Goal: Transaction & Acquisition: Purchase product/service

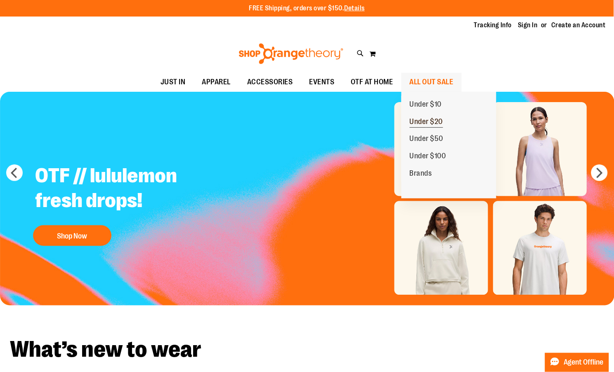
type input "**********"
click at [428, 126] on span "Under $20" at bounding box center [426, 122] width 33 height 10
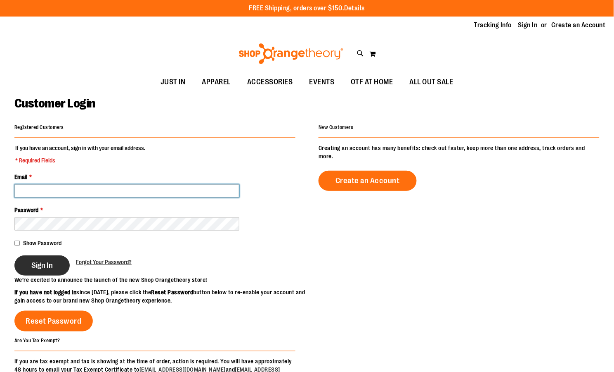
type input "**********"
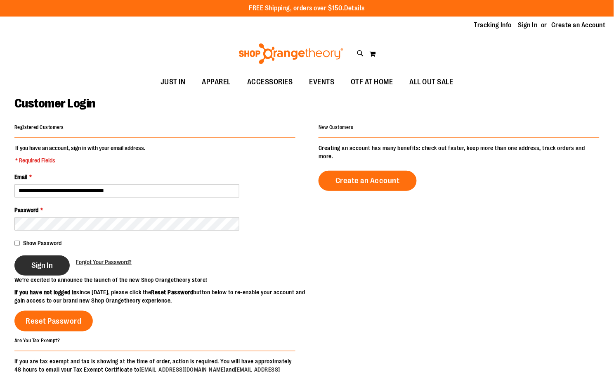
type input "**********"
click at [42, 266] on span "Sign In" at bounding box center [41, 265] width 21 height 9
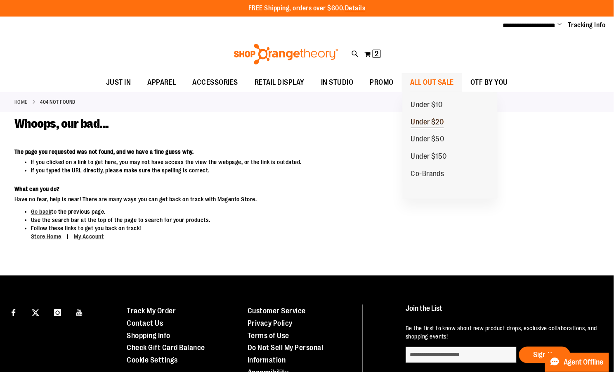
type input "**********"
click at [430, 123] on span "Under $20" at bounding box center [427, 123] width 33 height 10
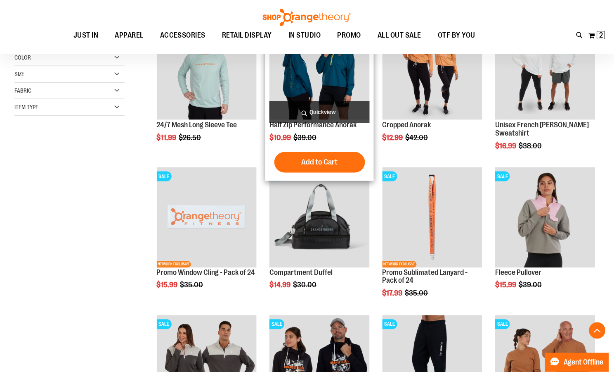
scroll to position [153, 0]
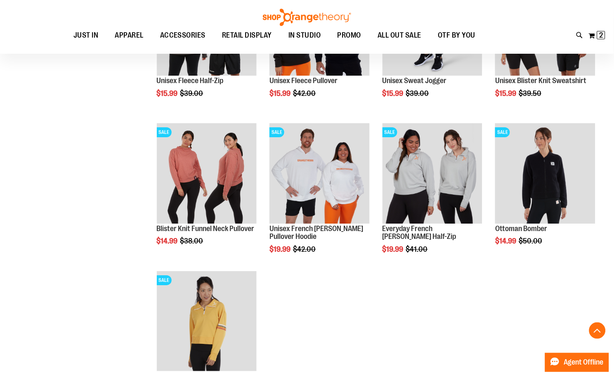
scroll to position [490, 0]
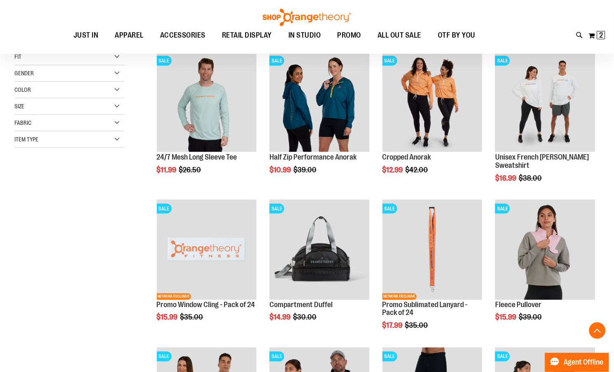
scroll to position [238, 0]
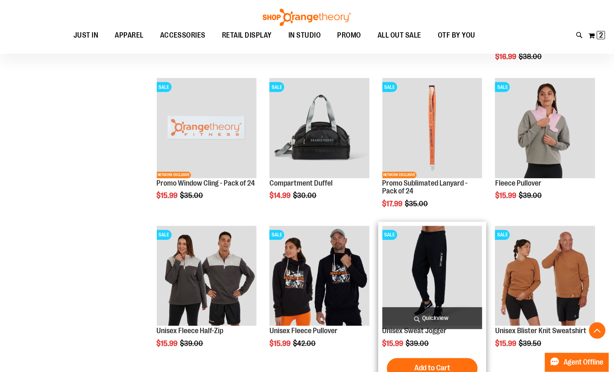
type input "**********"
click at [471, 277] on img "product" at bounding box center [433, 276] width 100 height 100
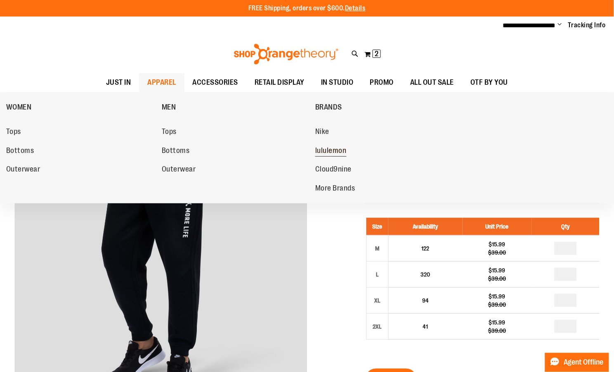
type input "**********"
click at [335, 147] on span "lululemon" at bounding box center [330, 151] width 31 height 10
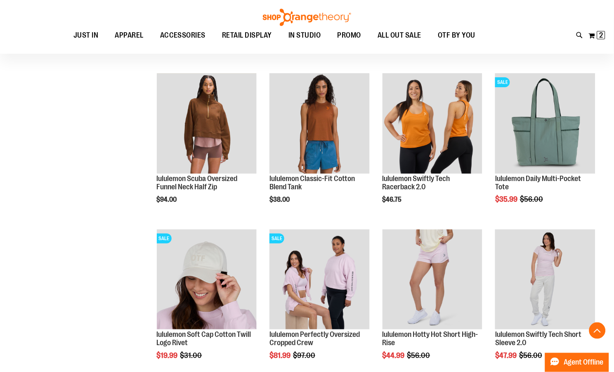
scroll to position [564, 0]
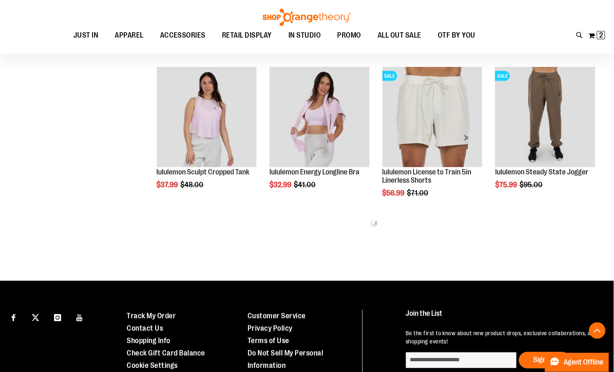
scroll to position [752, 0]
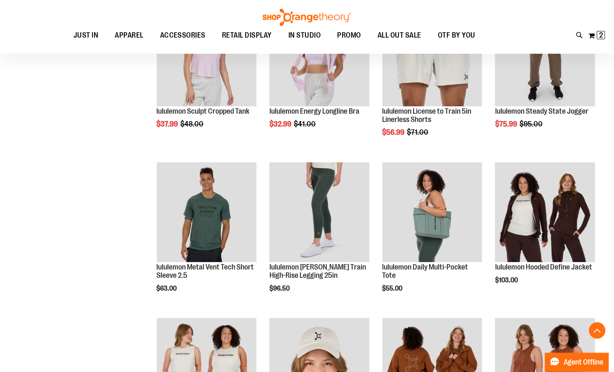
scroll to position [942, 0]
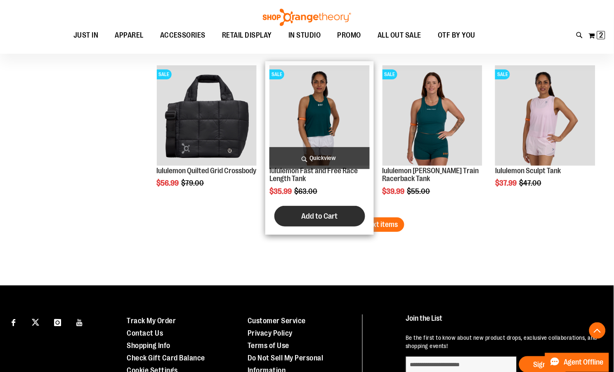
scroll to position [1350, 0]
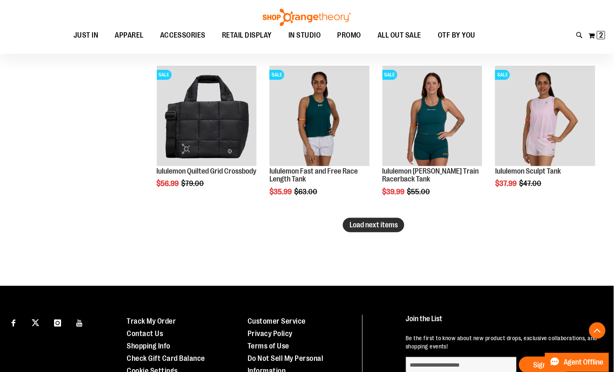
type input "**********"
click at [401, 224] on button "Load next items" at bounding box center [374, 225] width 62 height 14
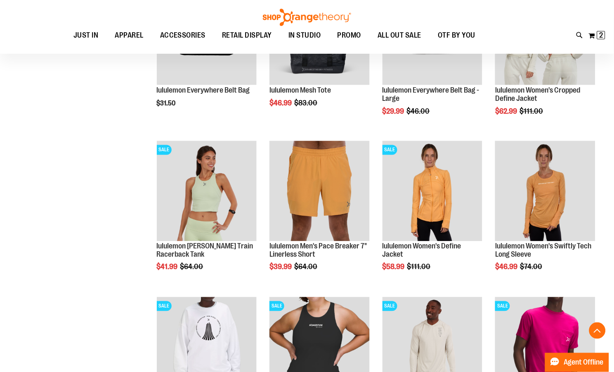
scroll to position [1601, 0]
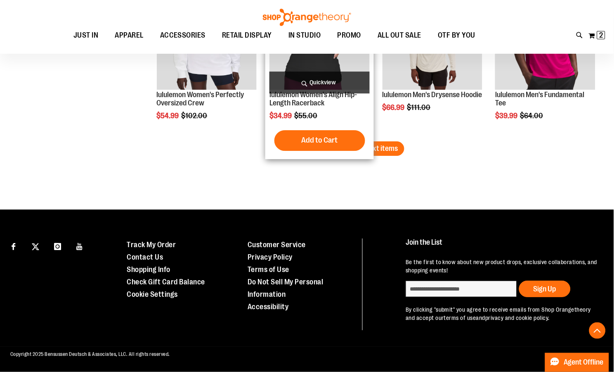
click at [368, 144] on span "Load next items" at bounding box center [374, 148] width 48 height 8
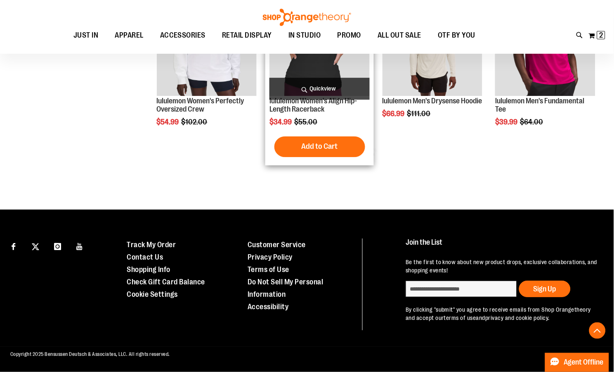
scroll to position [1896, 0]
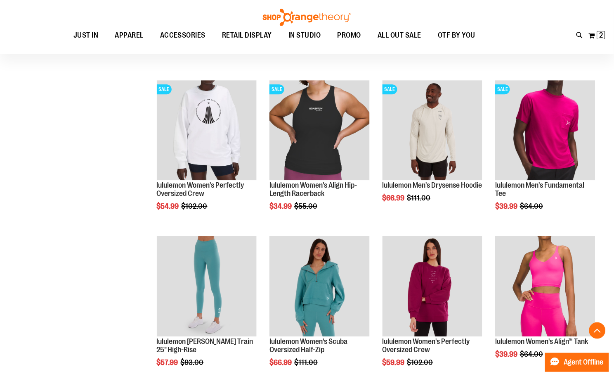
scroll to position [1896, 0]
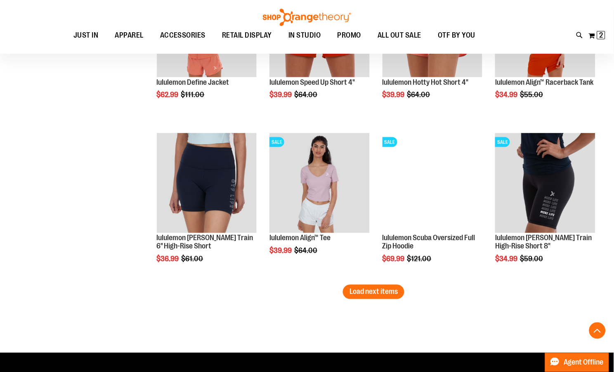
scroll to position [2220, 0]
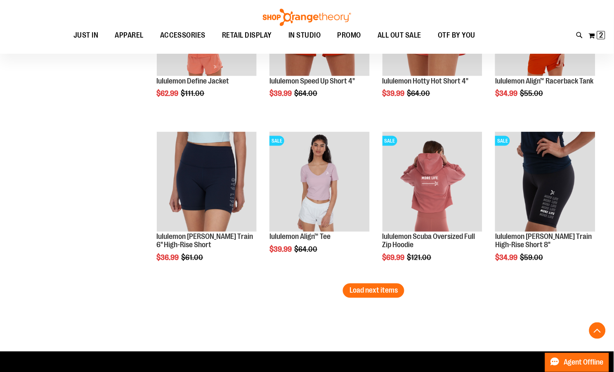
click at [391, 290] on span "Load next items" at bounding box center [374, 290] width 48 height 8
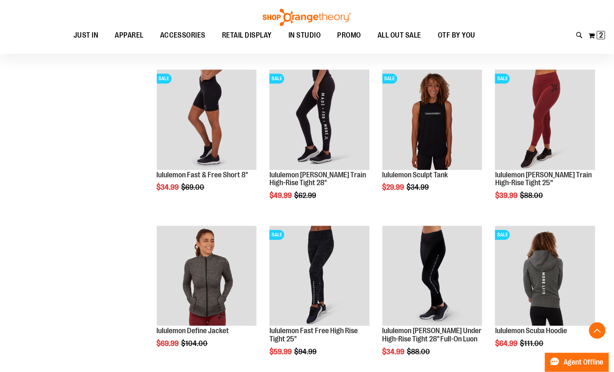
scroll to position [2442, 0]
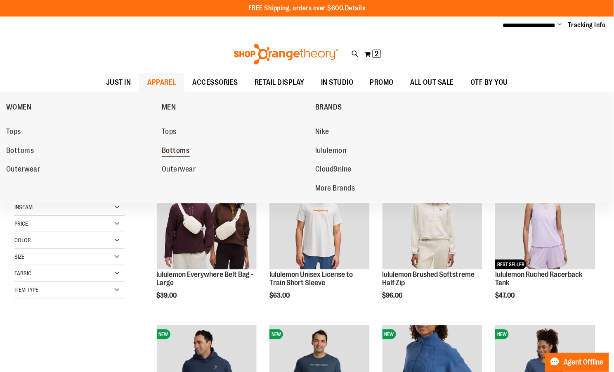
click at [31, 150] on span "Bottoms" at bounding box center [20, 151] width 28 height 10
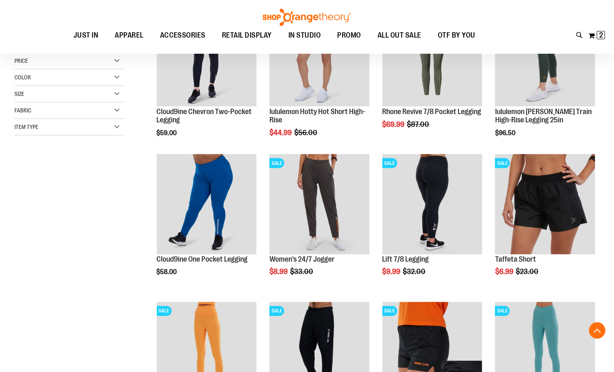
scroll to position [163, 0]
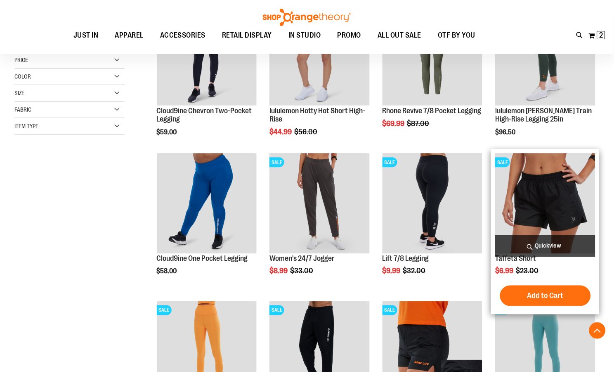
type input "**********"
click at [561, 214] on img "product" at bounding box center [546, 203] width 100 height 100
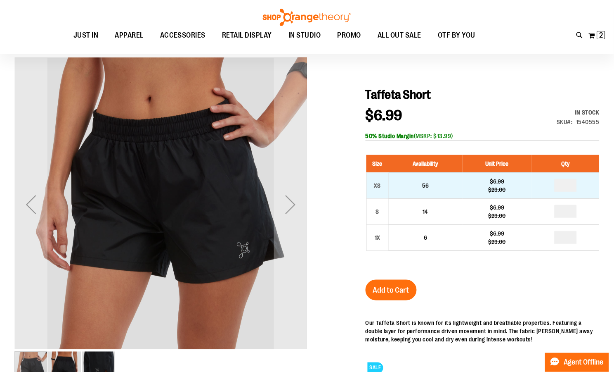
scroll to position [65, 0]
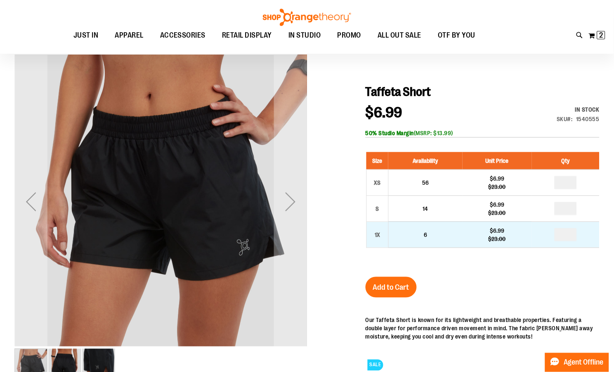
type input "**********"
click at [569, 238] on input "number" at bounding box center [566, 234] width 22 height 13
type input "*"
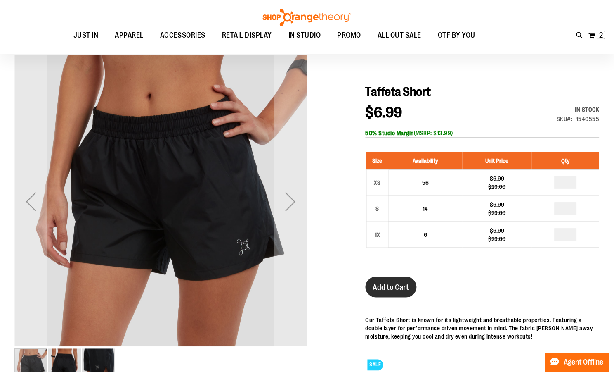
click at [394, 287] on span "Add to Cart" at bounding box center [391, 287] width 36 height 9
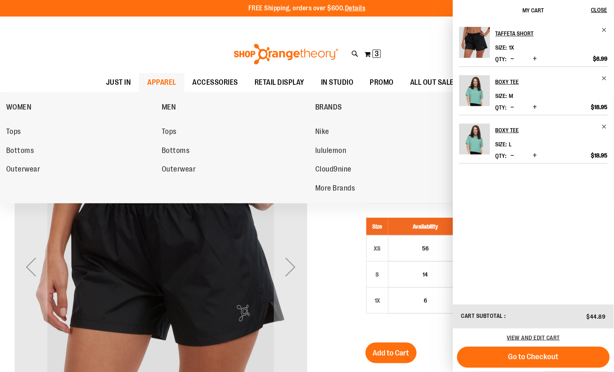
scroll to position [2, 0]
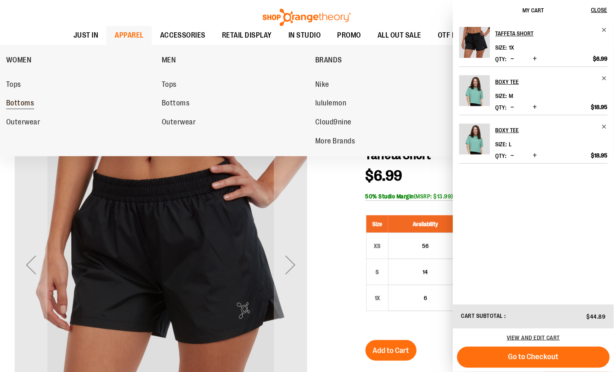
click at [18, 102] on span "Bottoms" at bounding box center [20, 104] width 28 height 10
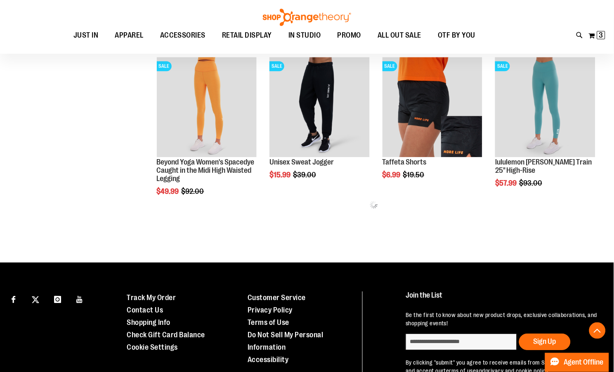
scroll to position [403, 0]
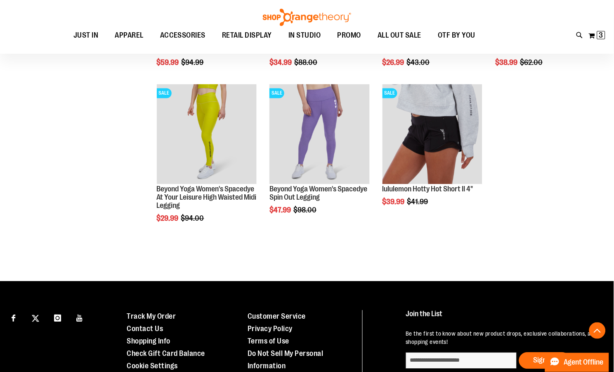
scroll to position [971, 0]
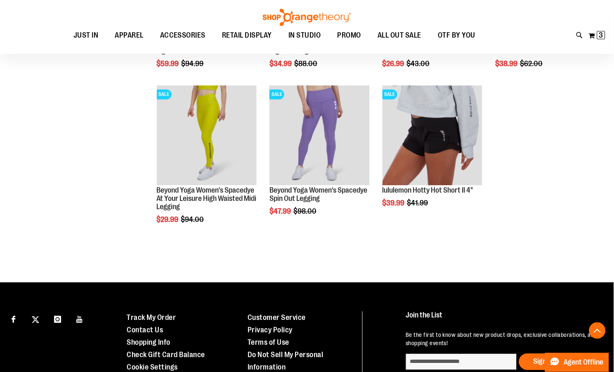
scroll to position [966, 0]
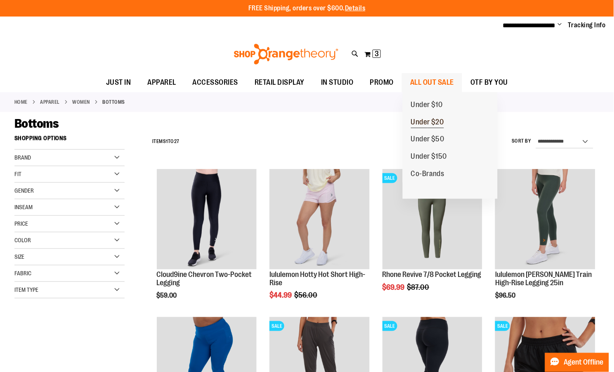
type input "**********"
click at [439, 118] on span "Under $20" at bounding box center [427, 123] width 33 height 10
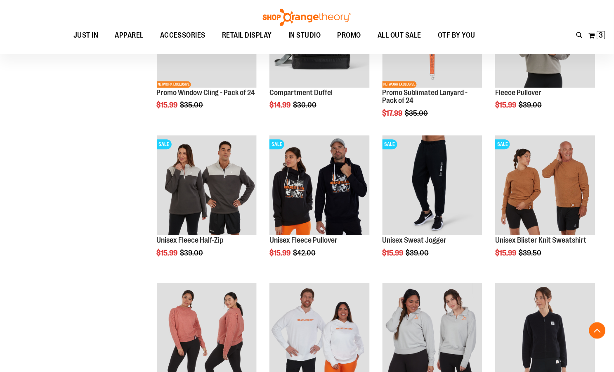
scroll to position [329, 0]
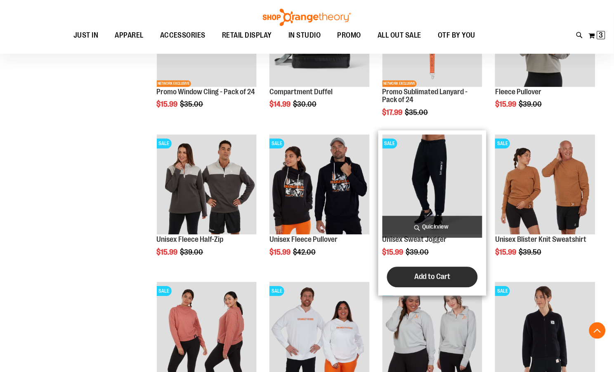
type input "**********"
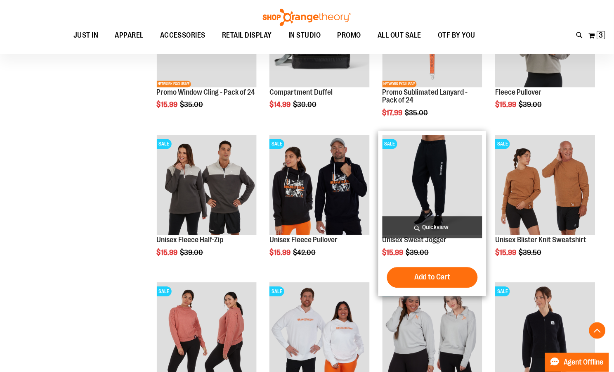
click at [424, 279] on span "Add to Cart" at bounding box center [433, 277] width 36 height 9
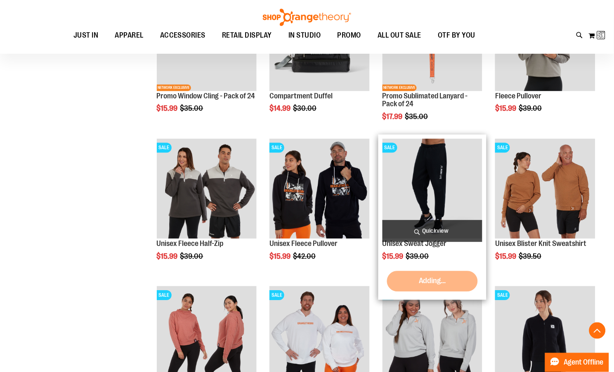
scroll to position [325, 0]
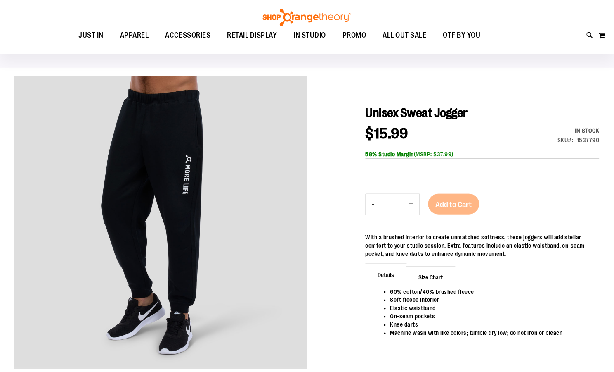
scroll to position [45, 0]
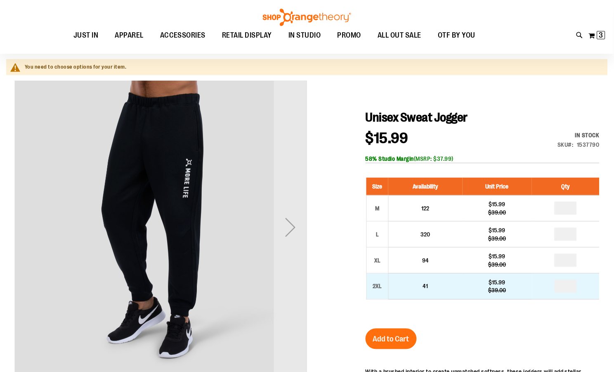
type input "**********"
click at [572, 285] on input "number" at bounding box center [566, 286] width 22 height 13
type input "**"
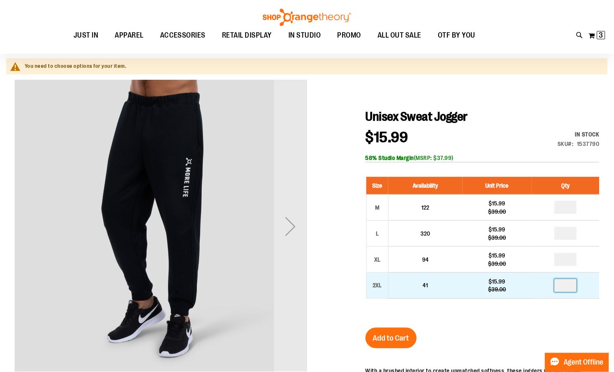
type input "*"
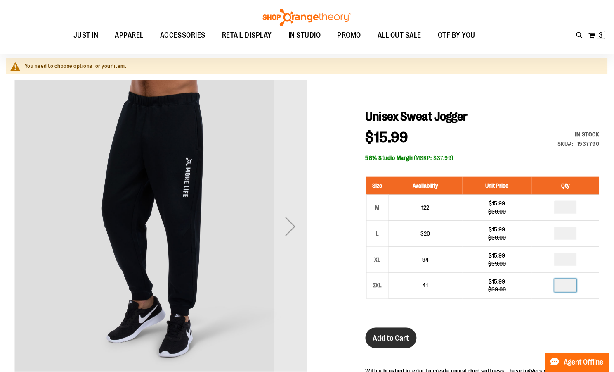
click at [481, 320] on div "Unisex Sweat Jogger $15.99 Regular Price $39.00 In stock Only %1 left SKU 15377…" at bounding box center [483, 318] width 234 height 419
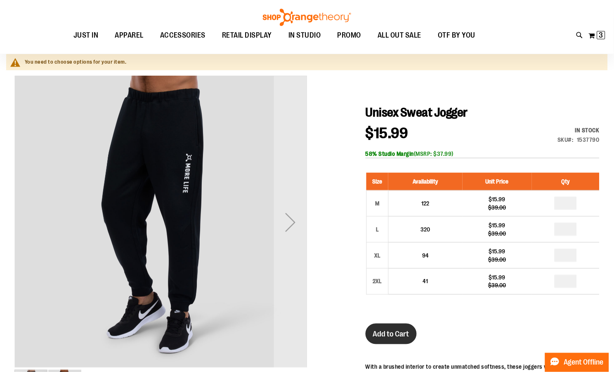
click at [399, 335] on span "Add to Cart" at bounding box center [391, 334] width 36 height 9
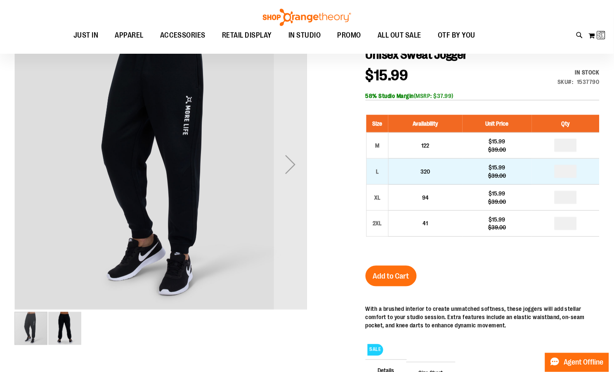
scroll to position [122, 0]
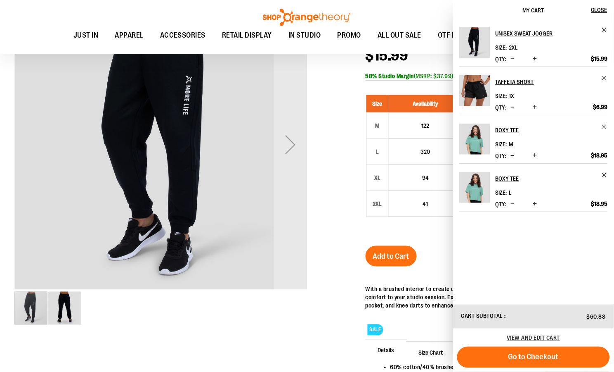
click at [332, 133] on div at bounding box center [307, 222] width 586 height 448
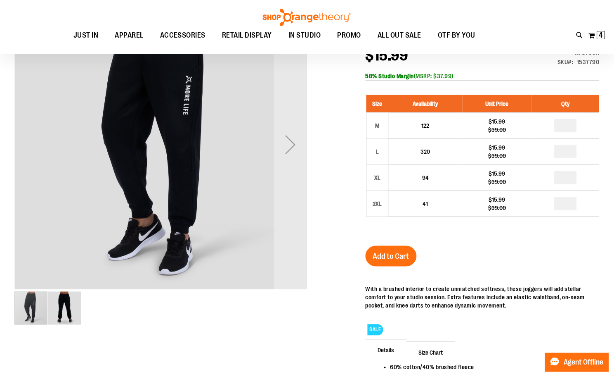
scroll to position [0, 0]
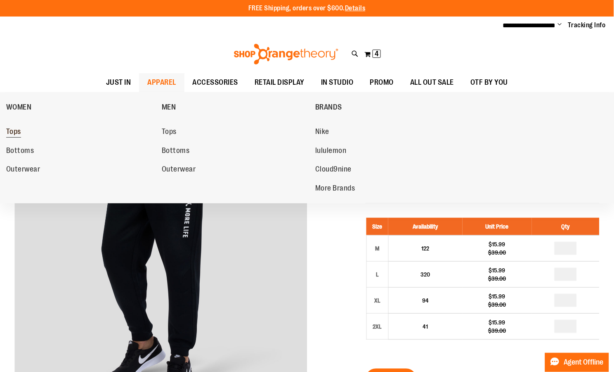
click at [11, 132] on span "Tops" at bounding box center [13, 132] width 15 height 10
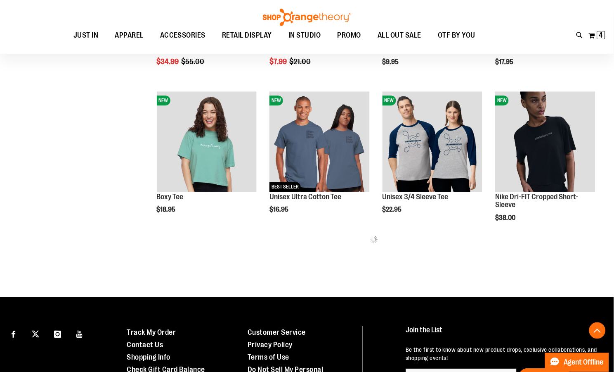
scroll to position [374, 0]
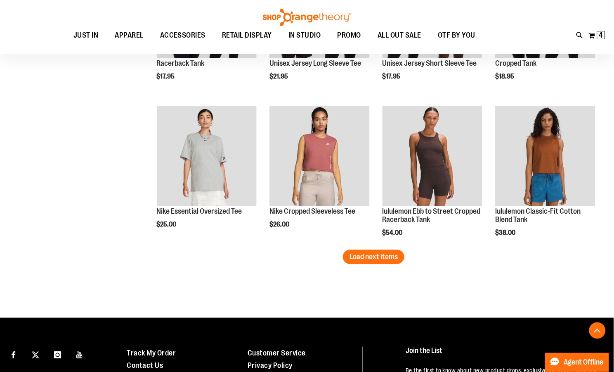
scroll to position [1247, 0]
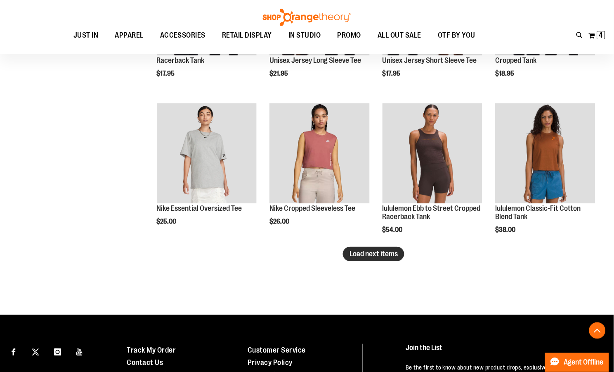
type input "**********"
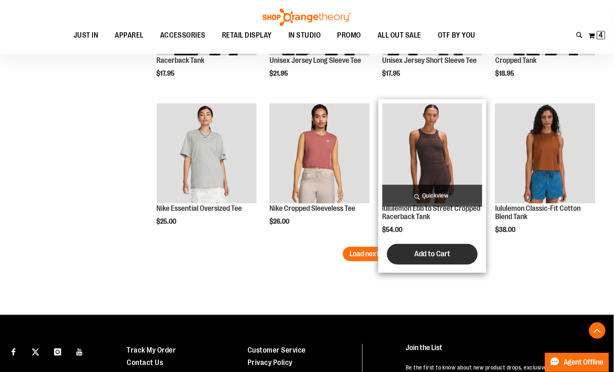
click at [393, 249] on span "Load next items" at bounding box center [374, 253] width 48 height 8
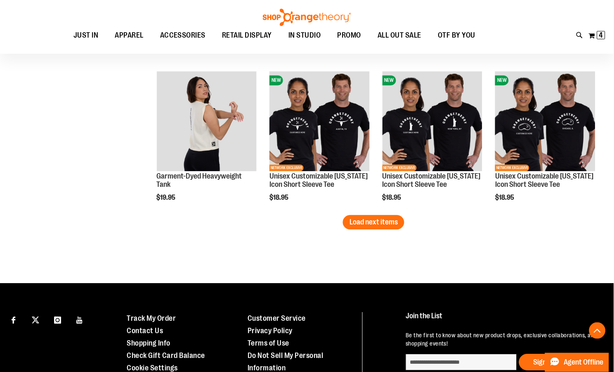
scroll to position [1727, 0]
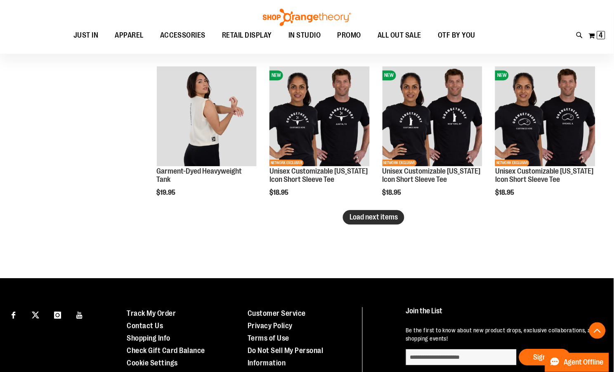
click at [398, 223] on button "Load next items" at bounding box center [374, 217] width 62 height 14
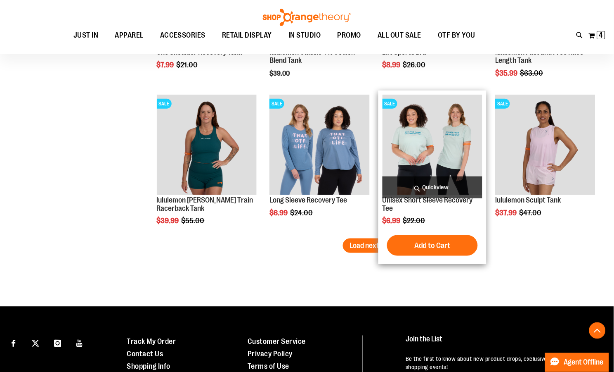
scroll to position [2142, 0]
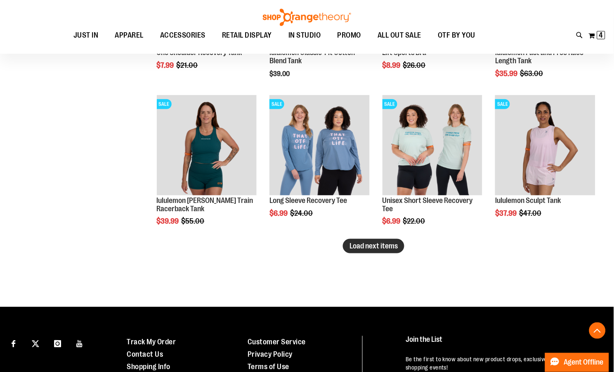
click at [363, 242] on span "Load next items" at bounding box center [374, 246] width 48 height 8
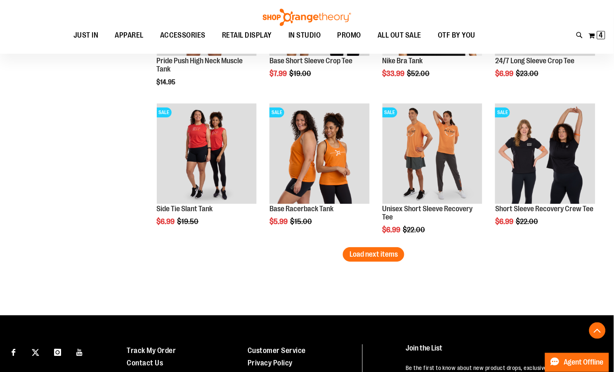
scroll to position [2577, 0]
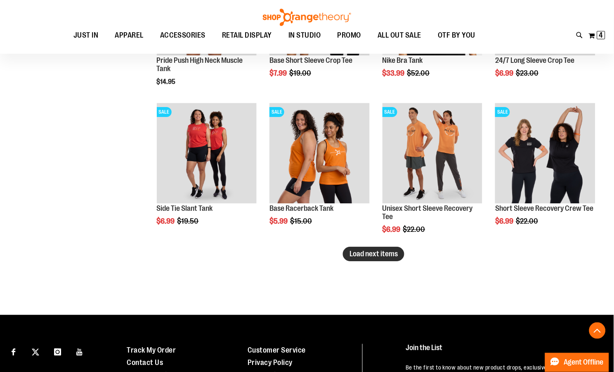
click at [388, 258] on button "Load next items" at bounding box center [374, 254] width 62 height 14
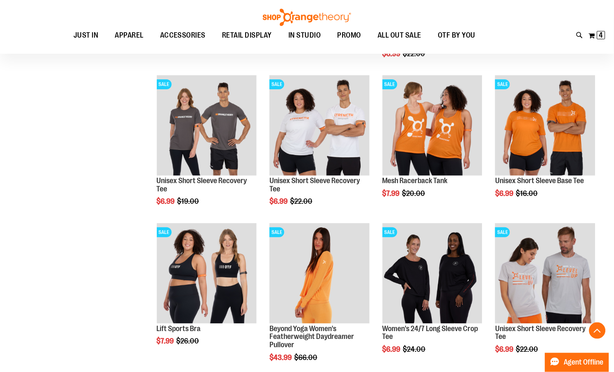
scroll to position [2755, 0]
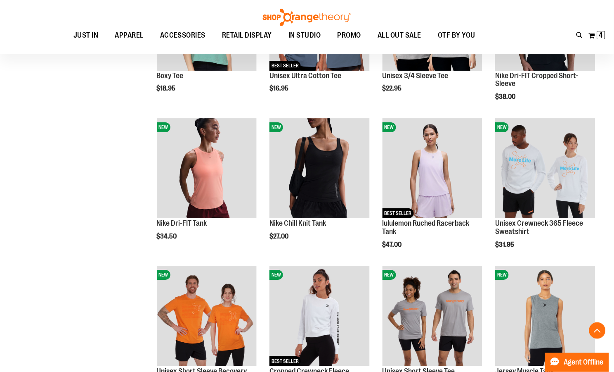
scroll to position [335, 0]
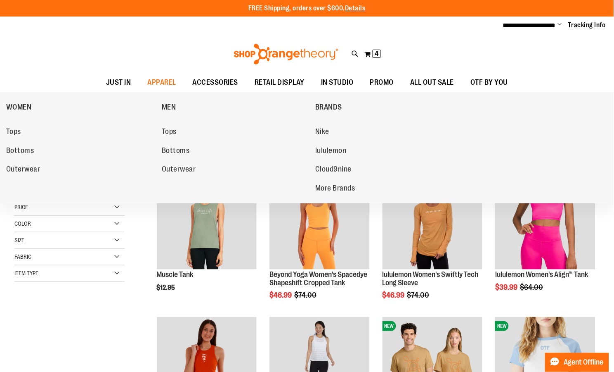
click at [30, 168] on span "Outerwear" at bounding box center [23, 170] width 34 height 10
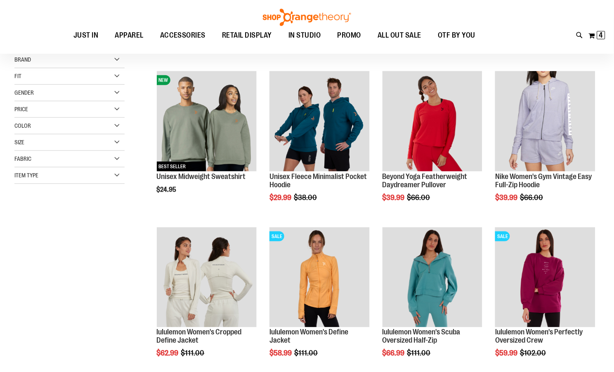
scroll to position [97, 0]
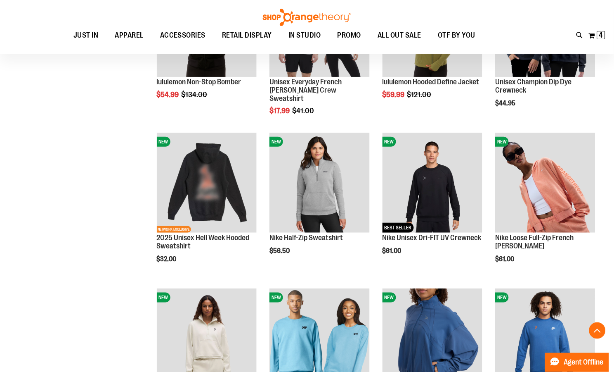
scroll to position [661, 0]
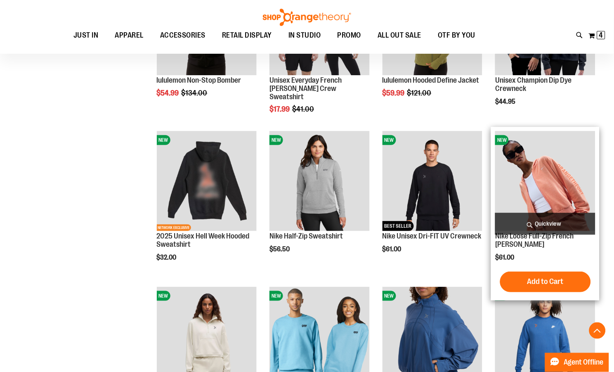
type input "**********"
click at [567, 192] on img "product" at bounding box center [546, 181] width 100 height 100
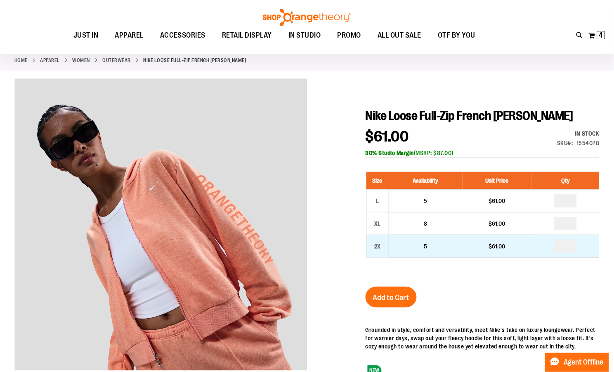
scroll to position [98, 0]
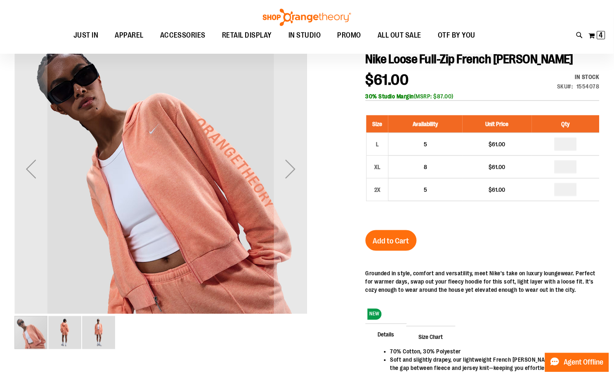
type input "**********"
click at [68, 334] on img "image 2 of 3" at bounding box center [64, 332] width 33 height 33
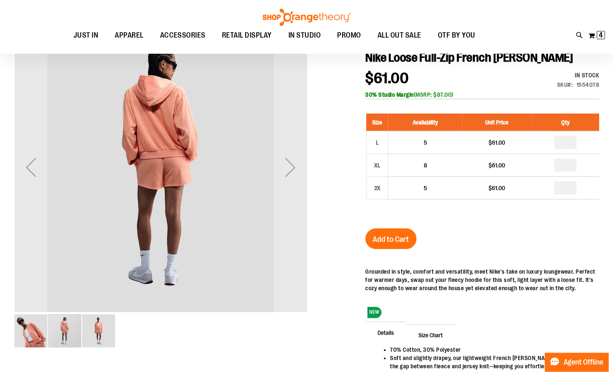
click at [93, 329] on img "image 3 of 3" at bounding box center [98, 330] width 33 height 33
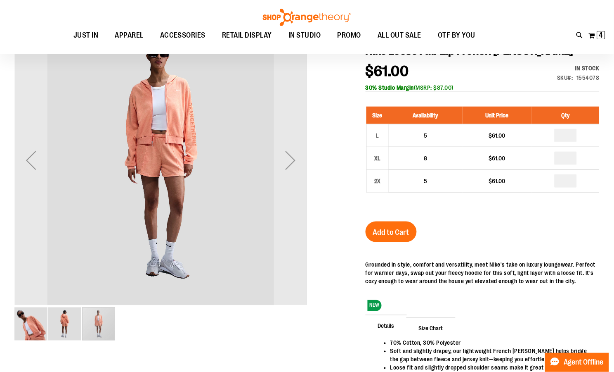
scroll to position [104, 0]
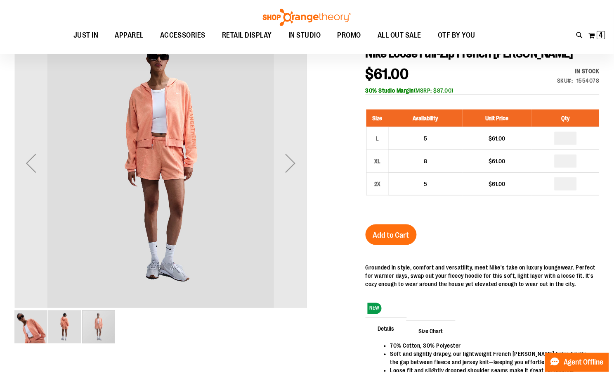
click at [34, 332] on img "image 1 of 3" at bounding box center [30, 326] width 33 height 33
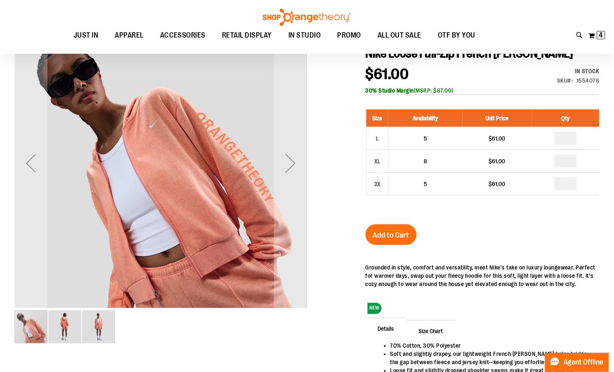
click at [60, 330] on img "image 2 of 3" at bounding box center [64, 326] width 33 height 33
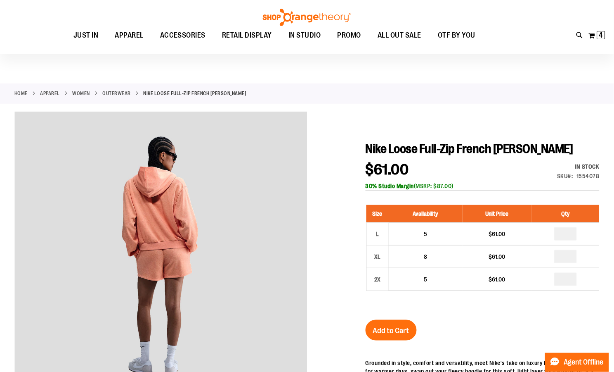
scroll to position [0, 0]
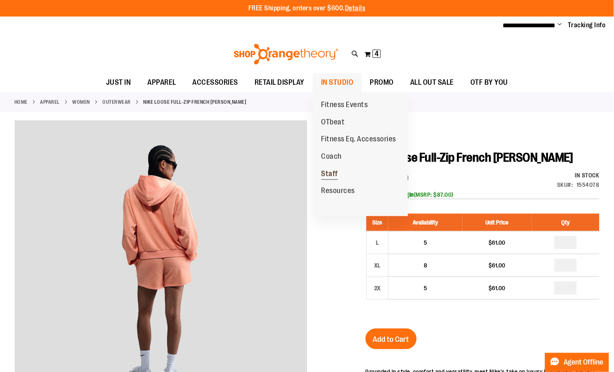
click at [332, 172] on span "Staff" at bounding box center [330, 174] width 17 height 10
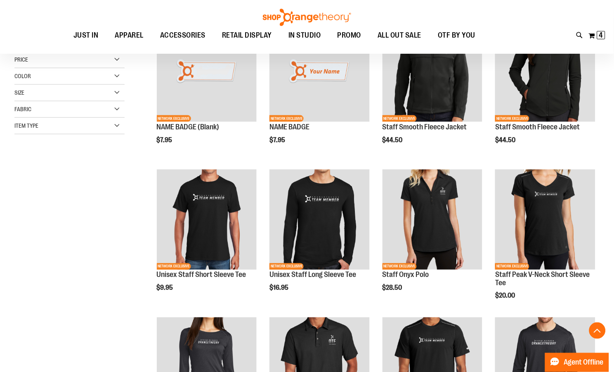
scroll to position [147, 0]
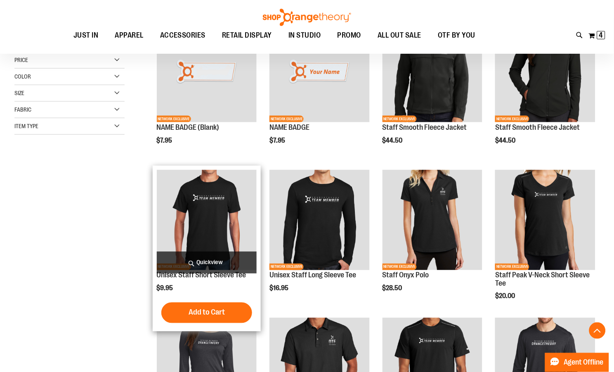
type input "**********"
click at [220, 211] on img "product" at bounding box center [207, 220] width 100 height 100
